Goal: Information Seeking & Learning: Learn about a topic

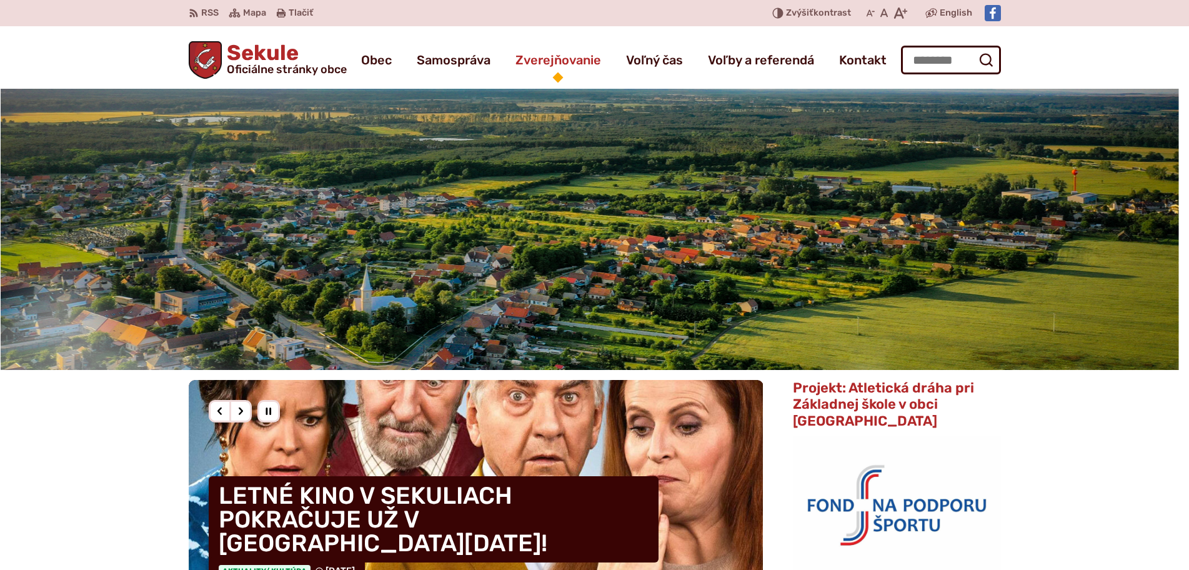
drag, startPoint x: 0, startPoint y: 0, endPoint x: 557, endPoint y: 62, distance: 559.9
click at [557, 62] on span "Zverejňovanie" at bounding box center [558, 59] width 86 height 35
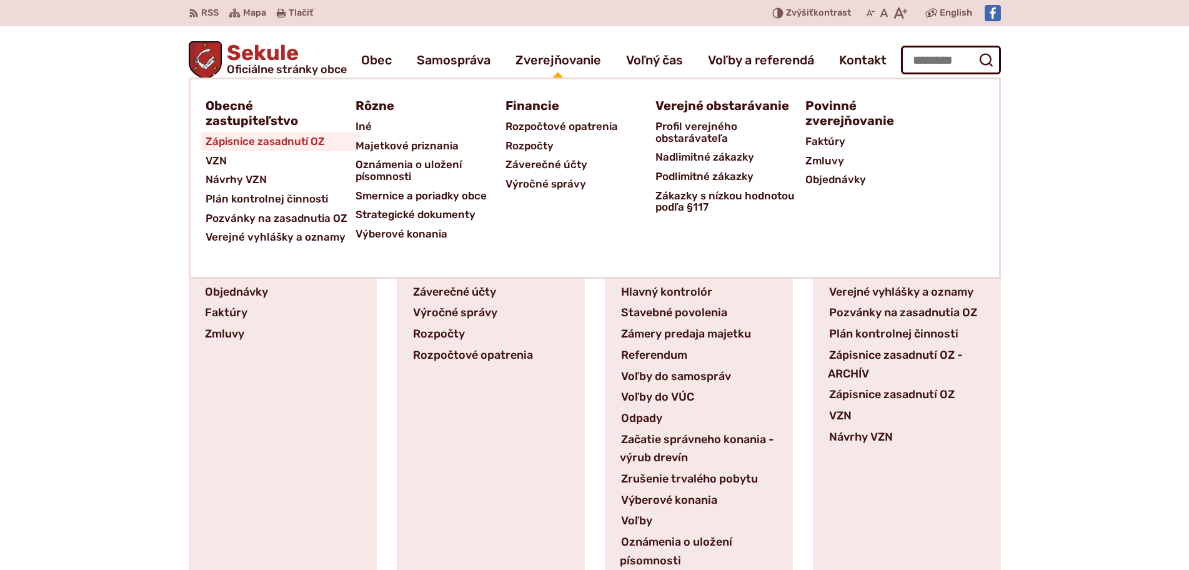
click at [276, 135] on span "Zápisnice zasadnutí OZ" at bounding box center [264, 141] width 119 height 19
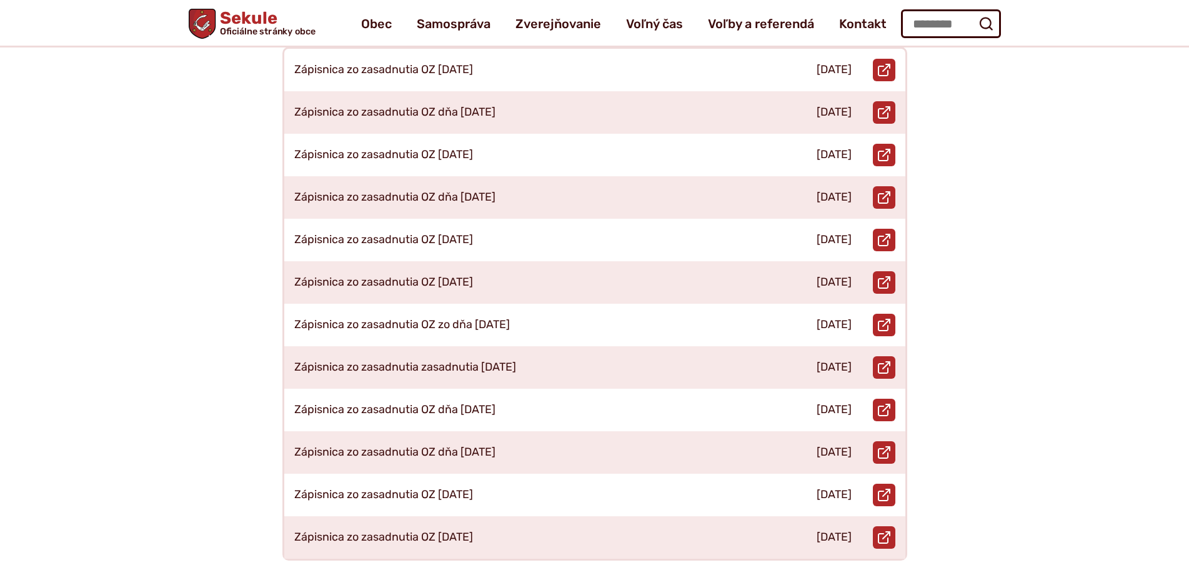
scroll to position [62, 0]
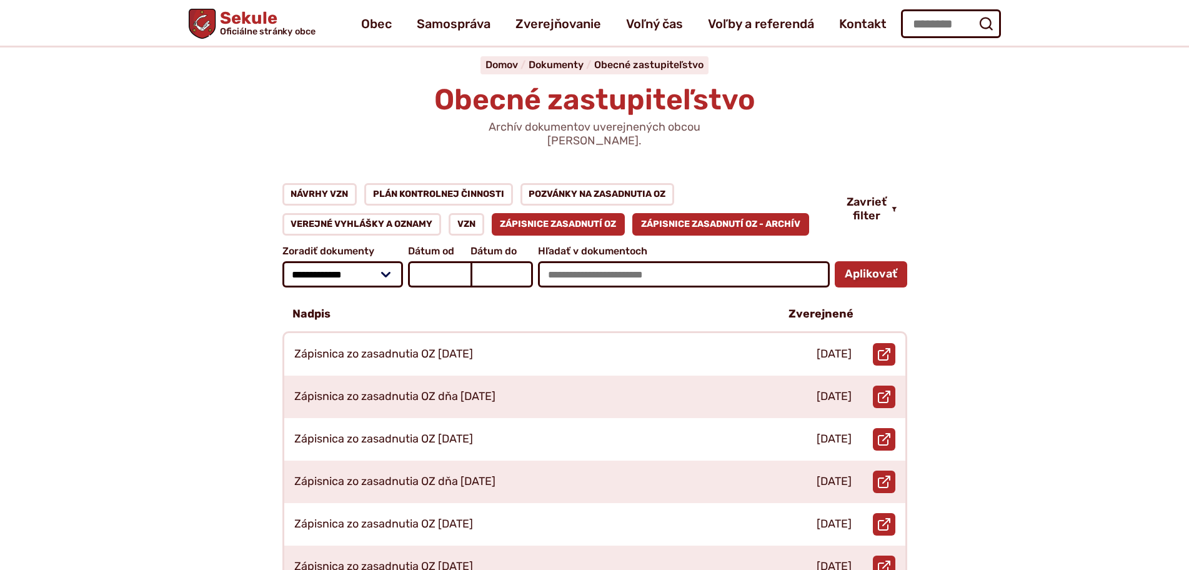
click at [673, 213] on link "Zápisnice zasadnutí OZ - ARCHÍV" at bounding box center [720, 224] width 177 height 22
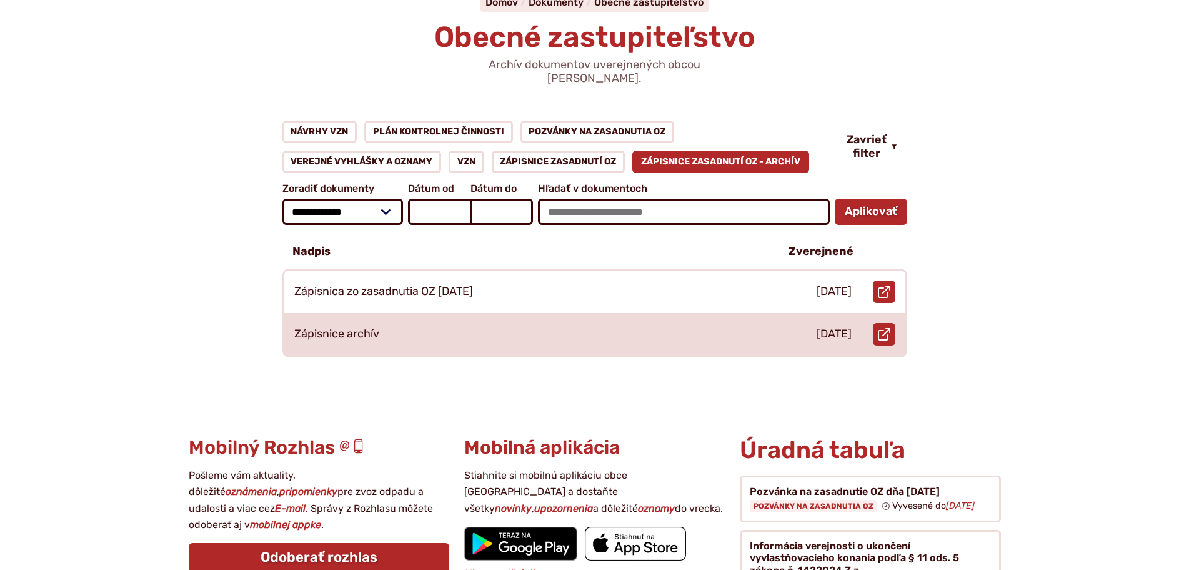
scroll to position [125, 0]
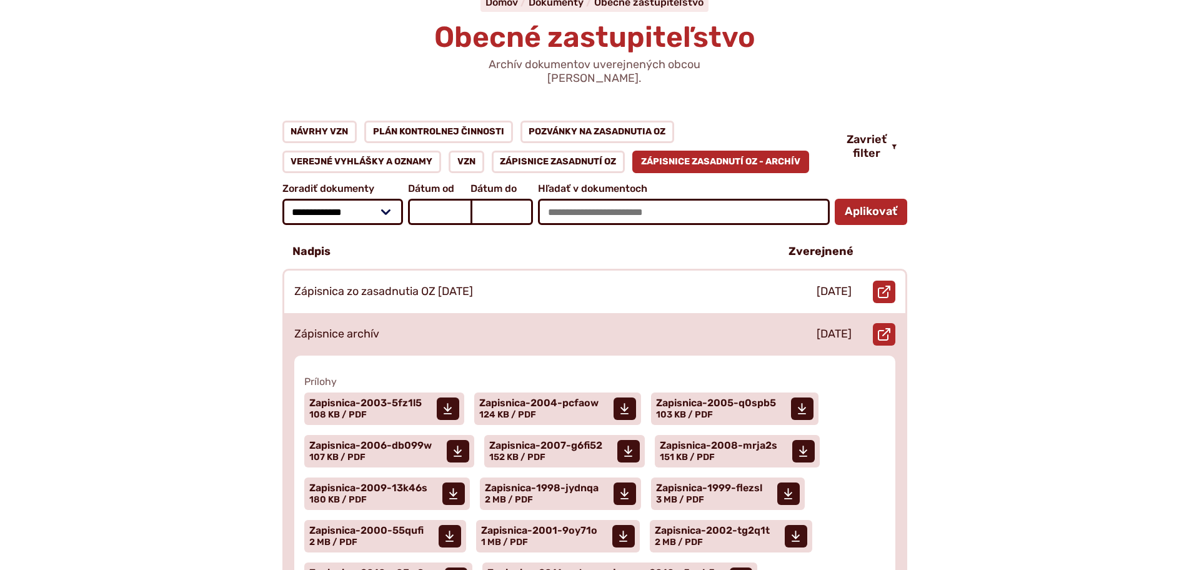
click at [529, 313] on div "Zápisnice archív" at bounding box center [525, 334] width 483 height 42
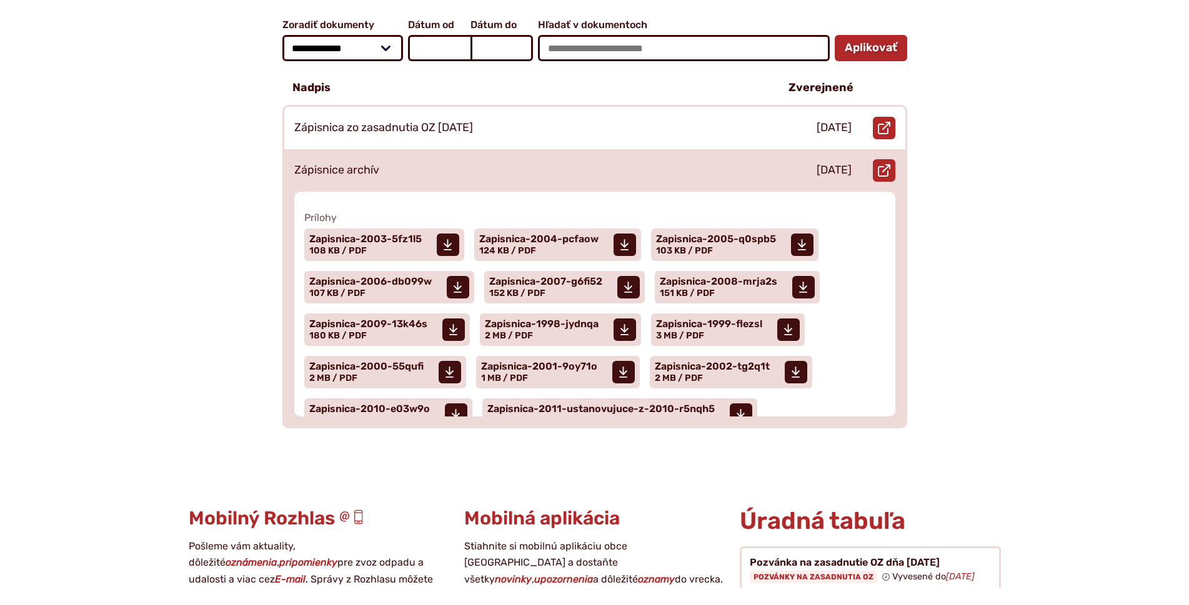
scroll to position [312, 0]
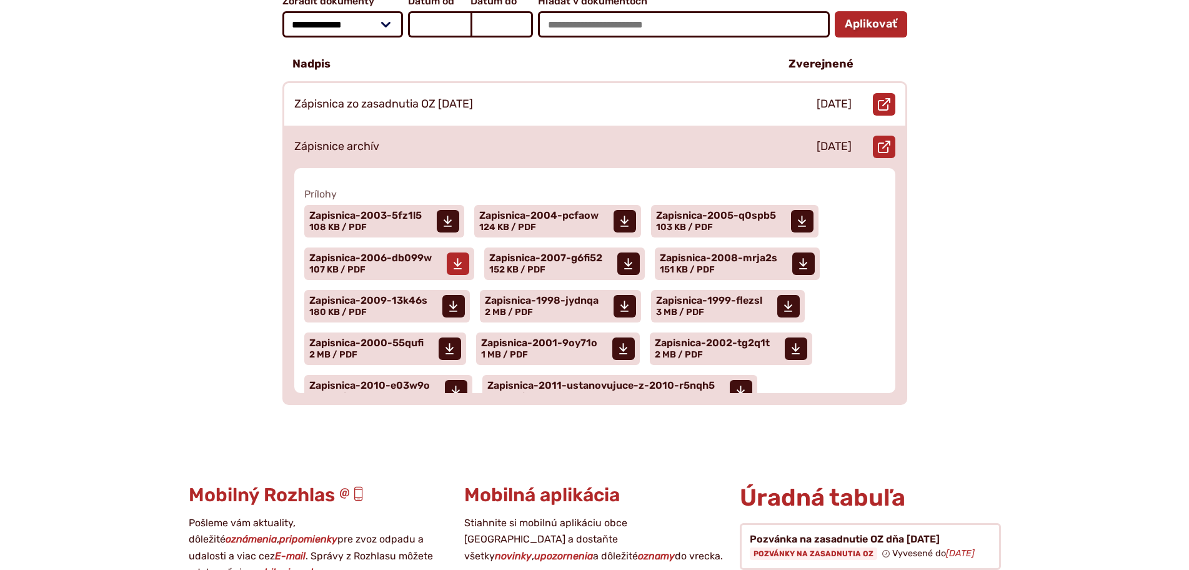
click at [430, 254] on span "Zapisnica-2006-db099w Veľkosť a typ súboru 107 KB / PDF" at bounding box center [370, 263] width 122 height 31
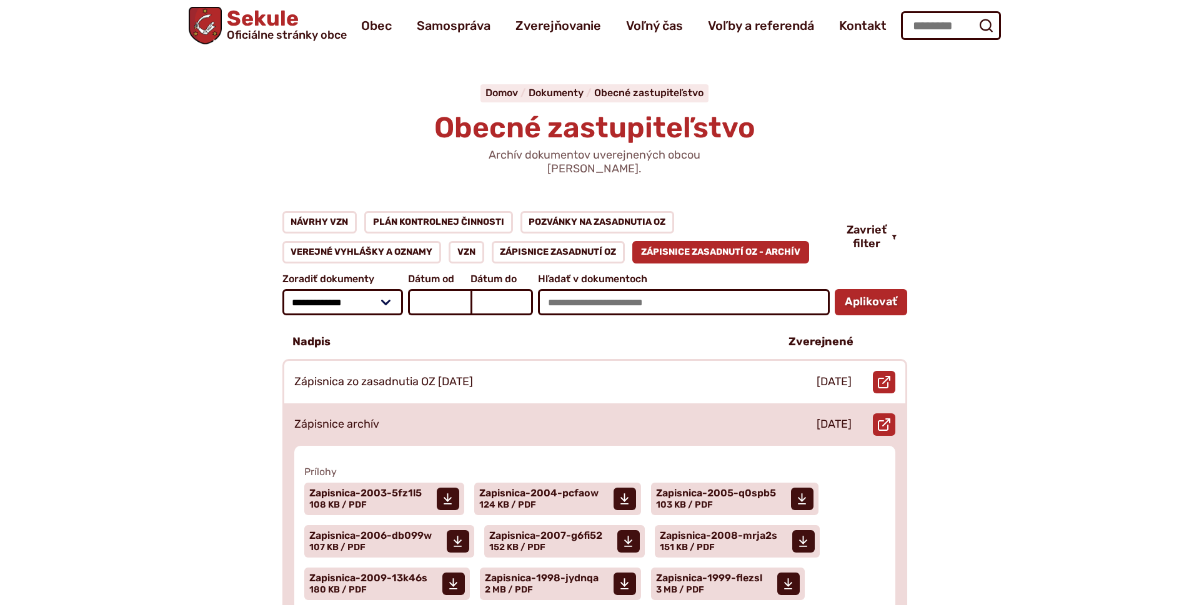
scroll to position [62, 0]
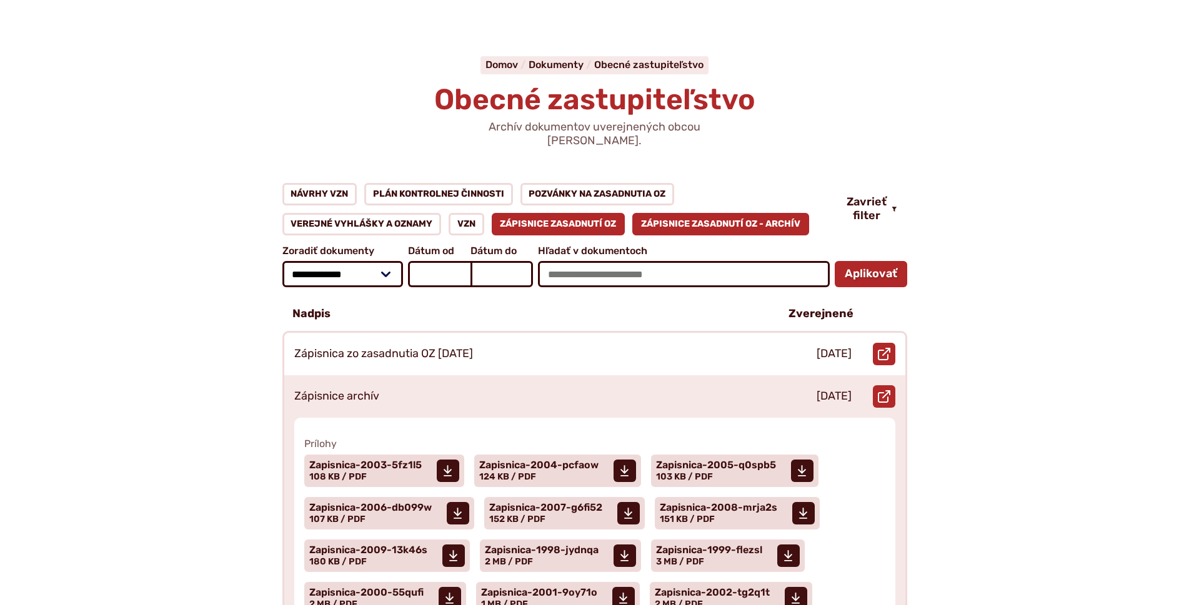
click at [515, 213] on link "Zápisnice zasadnutí OZ" at bounding box center [559, 224] width 134 height 22
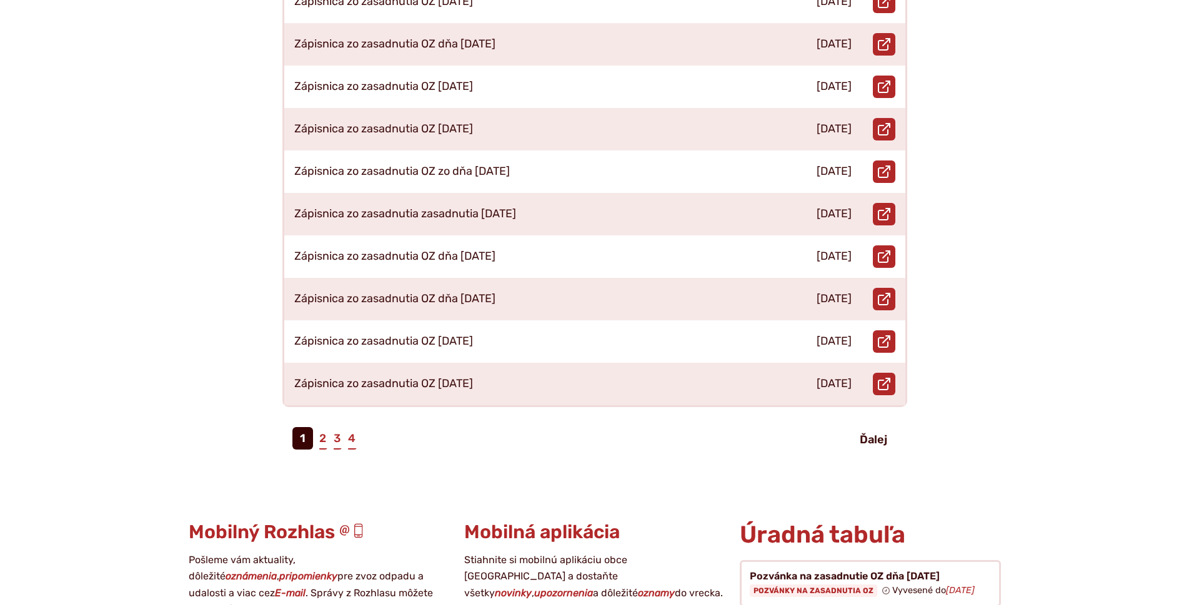
scroll to position [500, 0]
click at [352, 432] on link "4" at bounding box center [352, 438] width 10 height 22
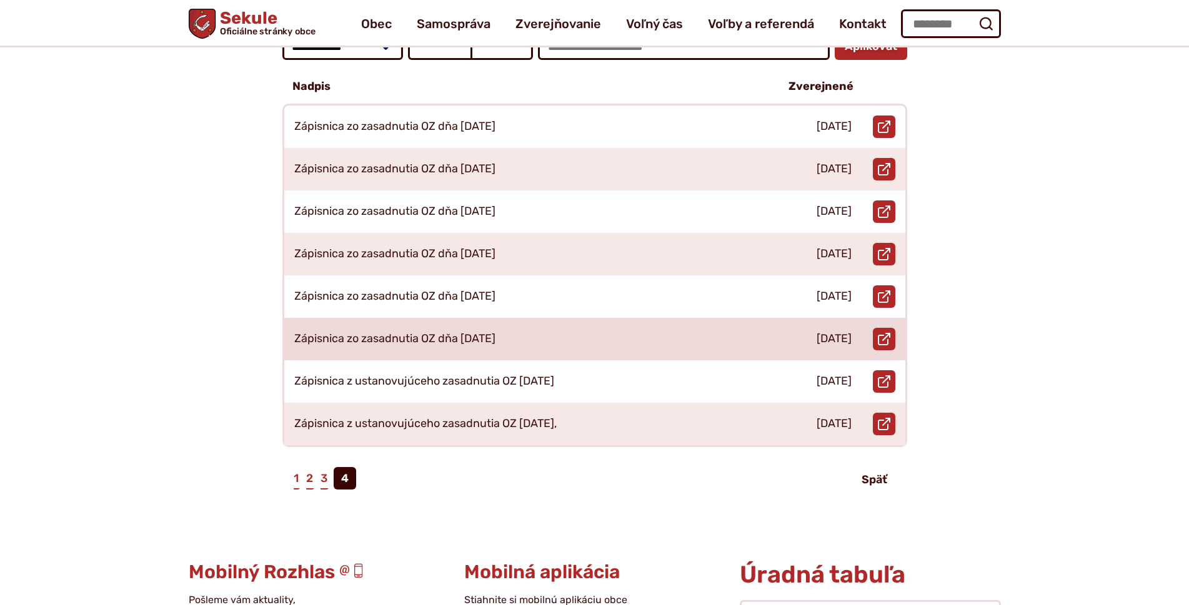
scroll to position [250, 0]
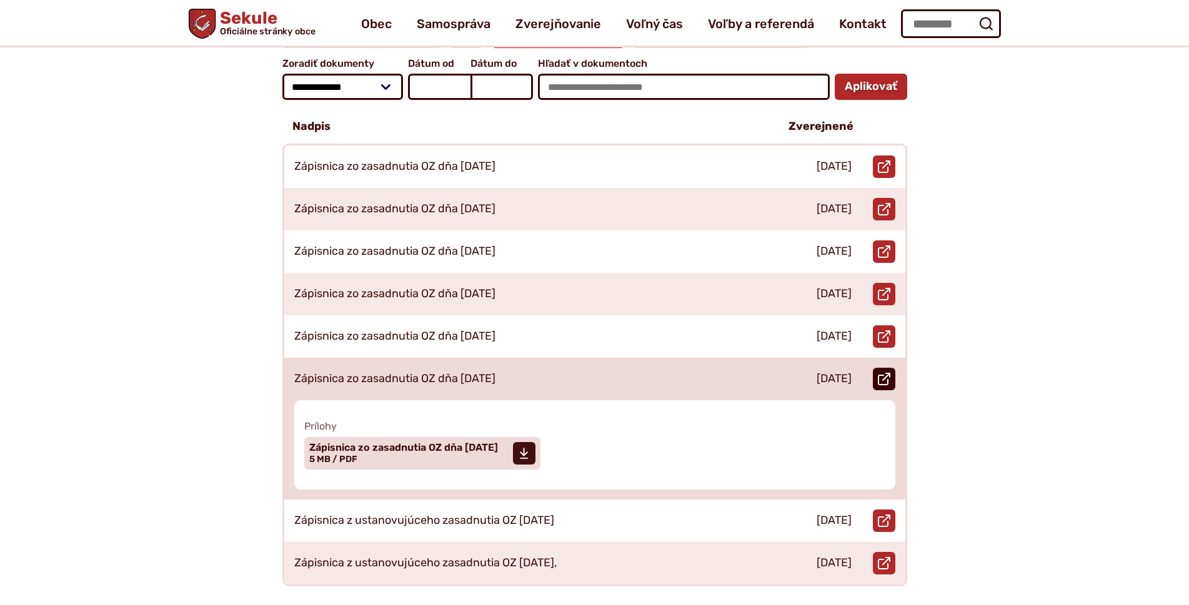
click at [880, 373] on use at bounding box center [884, 379] width 12 height 12
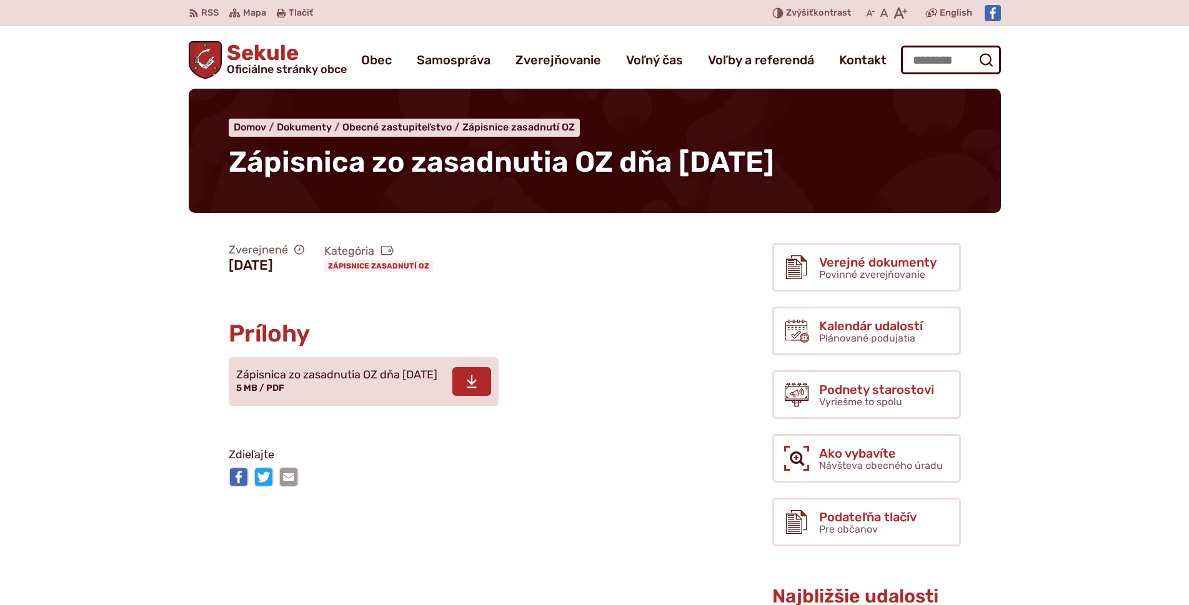
click at [433, 377] on span "Zápisnica zo zasadnutia OZ dňa [DATE]" at bounding box center [336, 375] width 201 height 12
click at [262, 56] on span "Sekule Oficiálne stránky obce" at bounding box center [284, 58] width 125 height 32
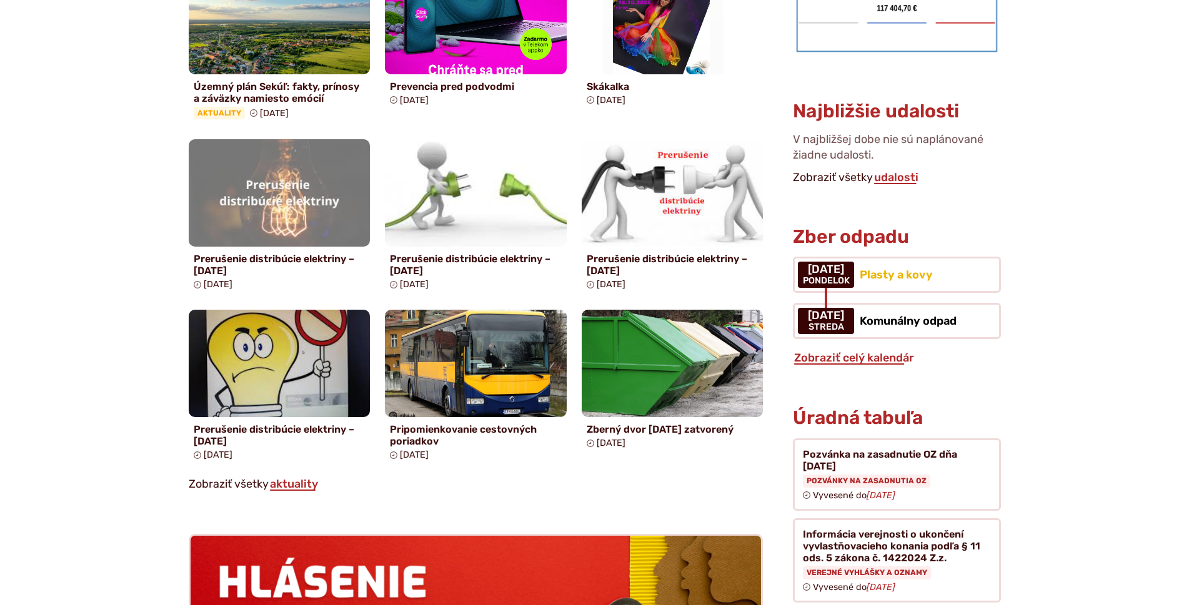
scroll to position [999, 0]
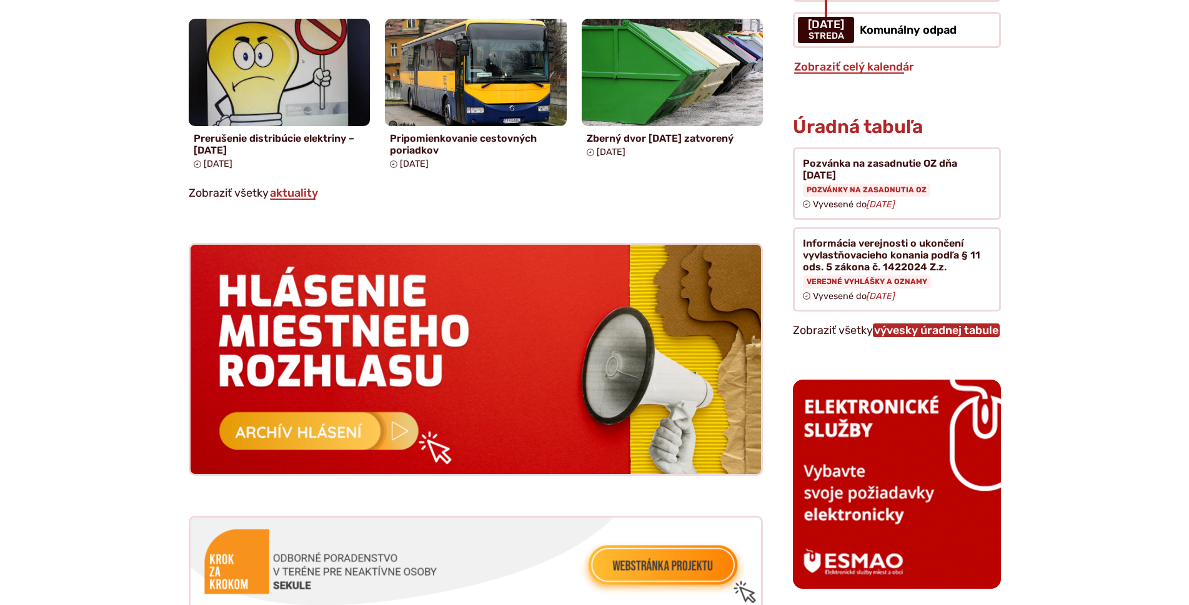
click at [883, 324] on link "vývesky úradnej tabule" at bounding box center [936, 331] width 127 height 14
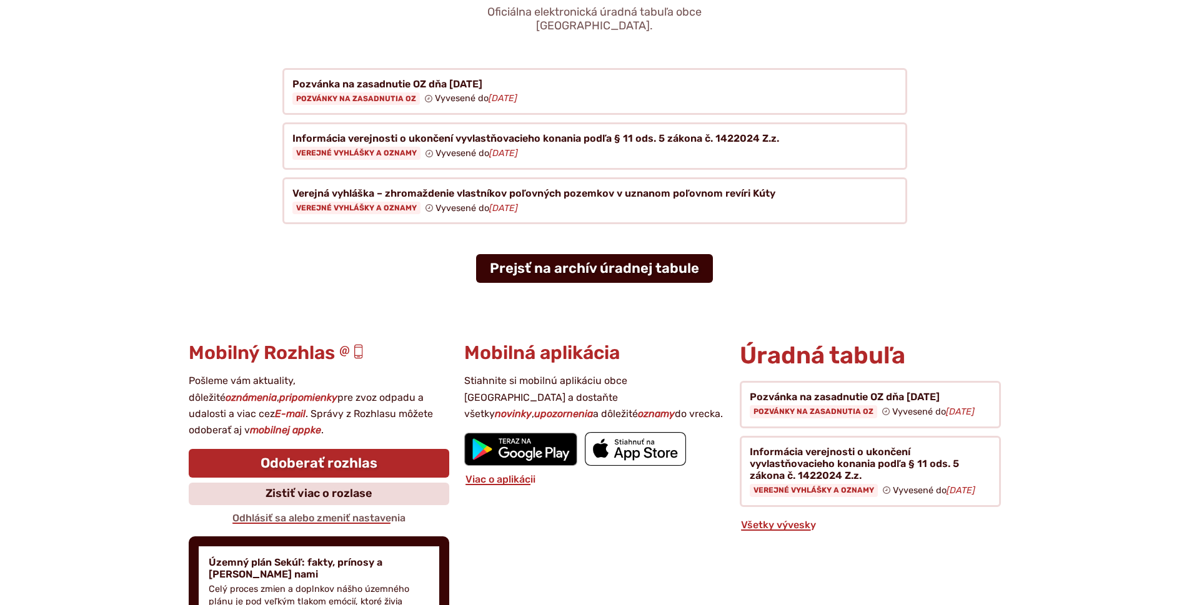
scroll to position [187, 0]
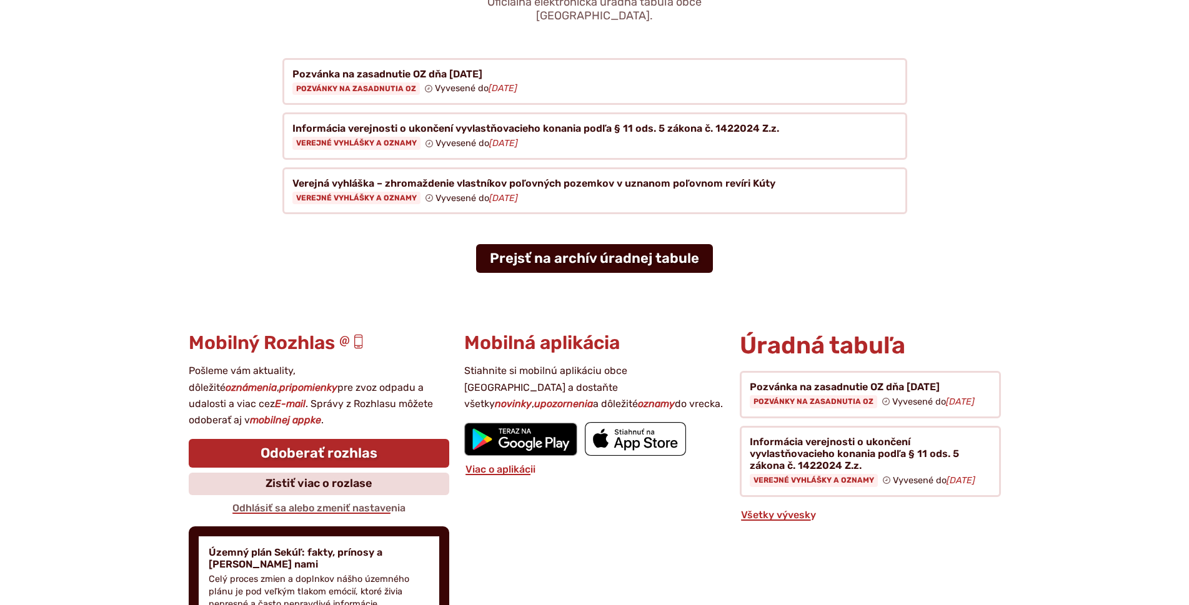
click at [625, 246] on link "Prejsť na archív úradnej tabule" at bounding box center [594, 258] width 237 height 29
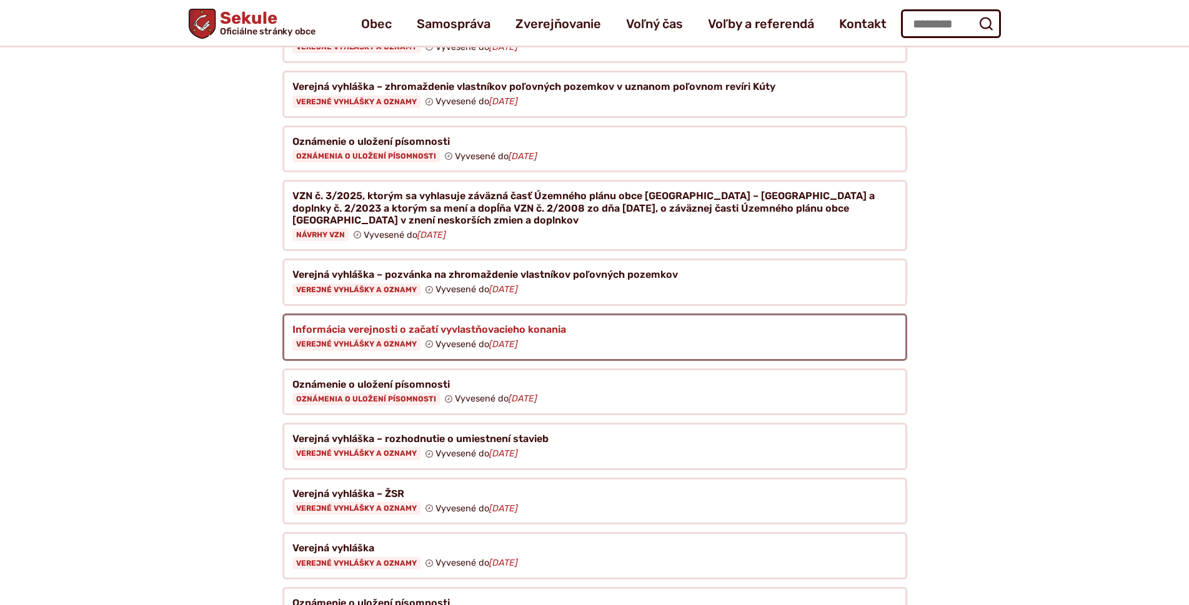
scroll to position [375, 0]
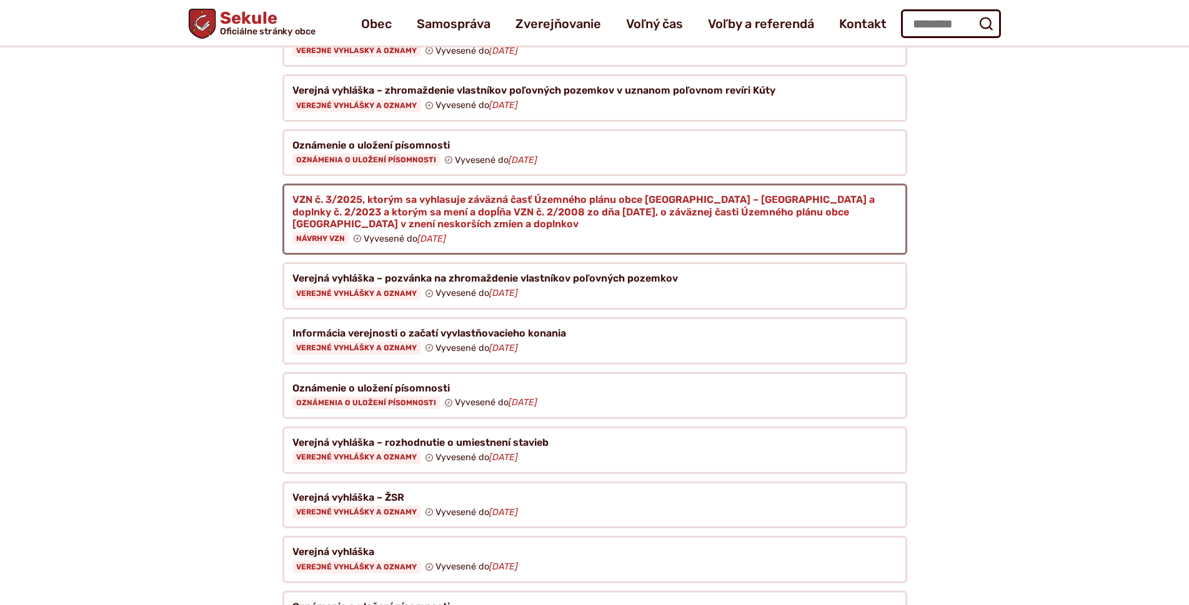
click at [413, 205] on figure at bounding box center [594, 219] width 625 height 71
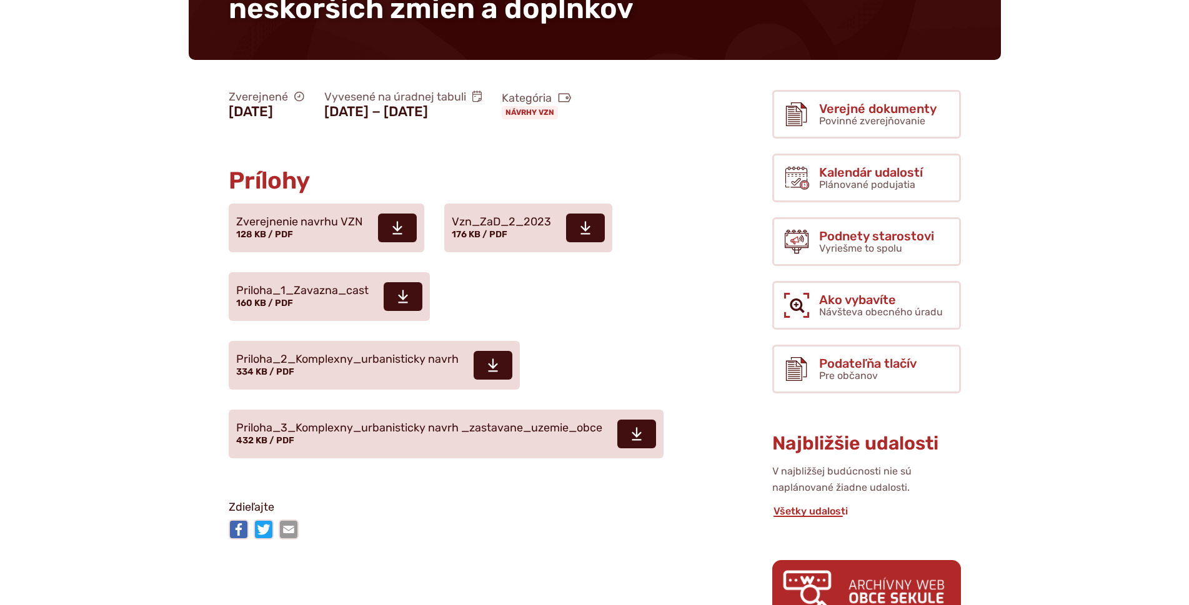
scroll to position [375, 0]
click at [495, 220] on span "Vzn_ZaD_2_2023 176 KB / PDF" at bounding box center [501, 228] width 99 height 35
click at [340, 211] on span "Zverejnenie navrhu VZN 128 KB / PDF" at bounding box center [299, 228] width 127 height 35
click at [392, 354] on span "Priloha_2_Komplexny_urbanisticky navrh" at bounding box center [347, 360] width 222 height 12
click at [351, 285] on span "Priloha_1_Zavazna_cast" at bounding box center [302, 291] width 132 height 12
